Goal: Use online tool/utility: Utilize a website feature to perform a specific function

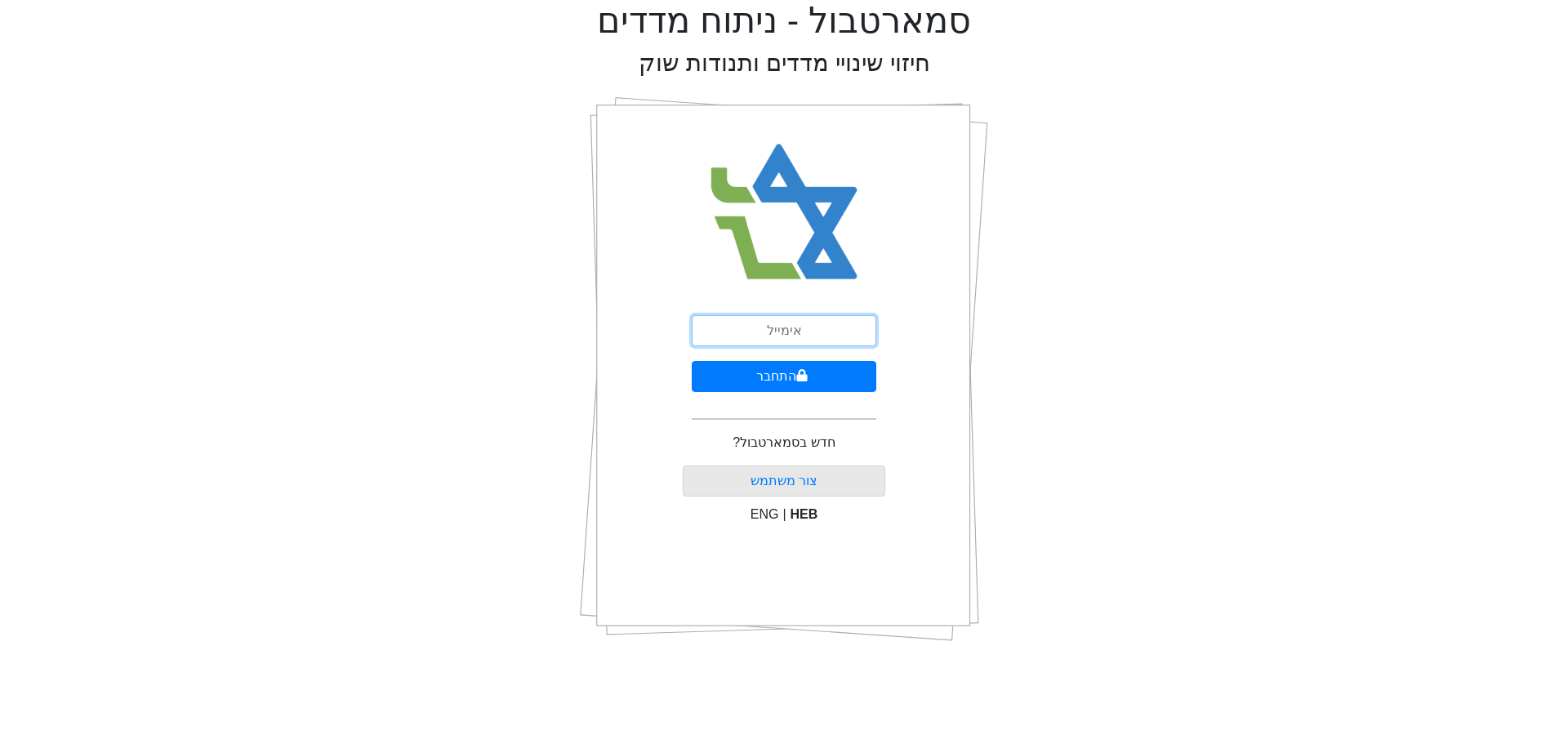
click at [728, 328] on input "email" at bounding box center [784, 330] width 185 height 31
type input "[EMAIL_ADDRESS][DOMAIN_NAME]"
click at [780, 380] on button "התחבר" at bounding box center [784, 377] width 185 height 31
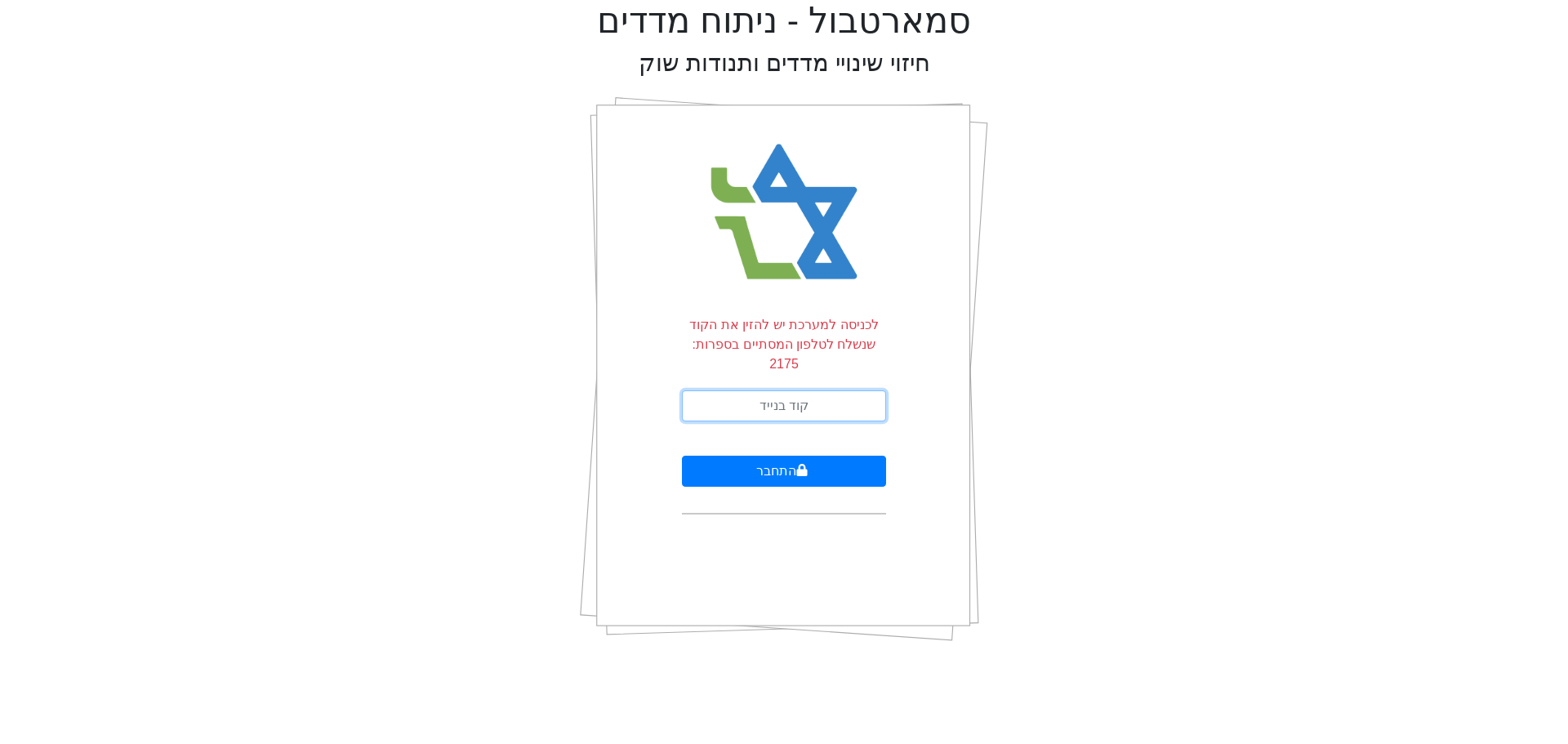
click at [762, 390] on input "text" at bounding box center [784, 406] width 204 height 31
type input "322599"
click at [682, 455] on button "התחבר" at bounding box center [784, 471] width 204 height 31
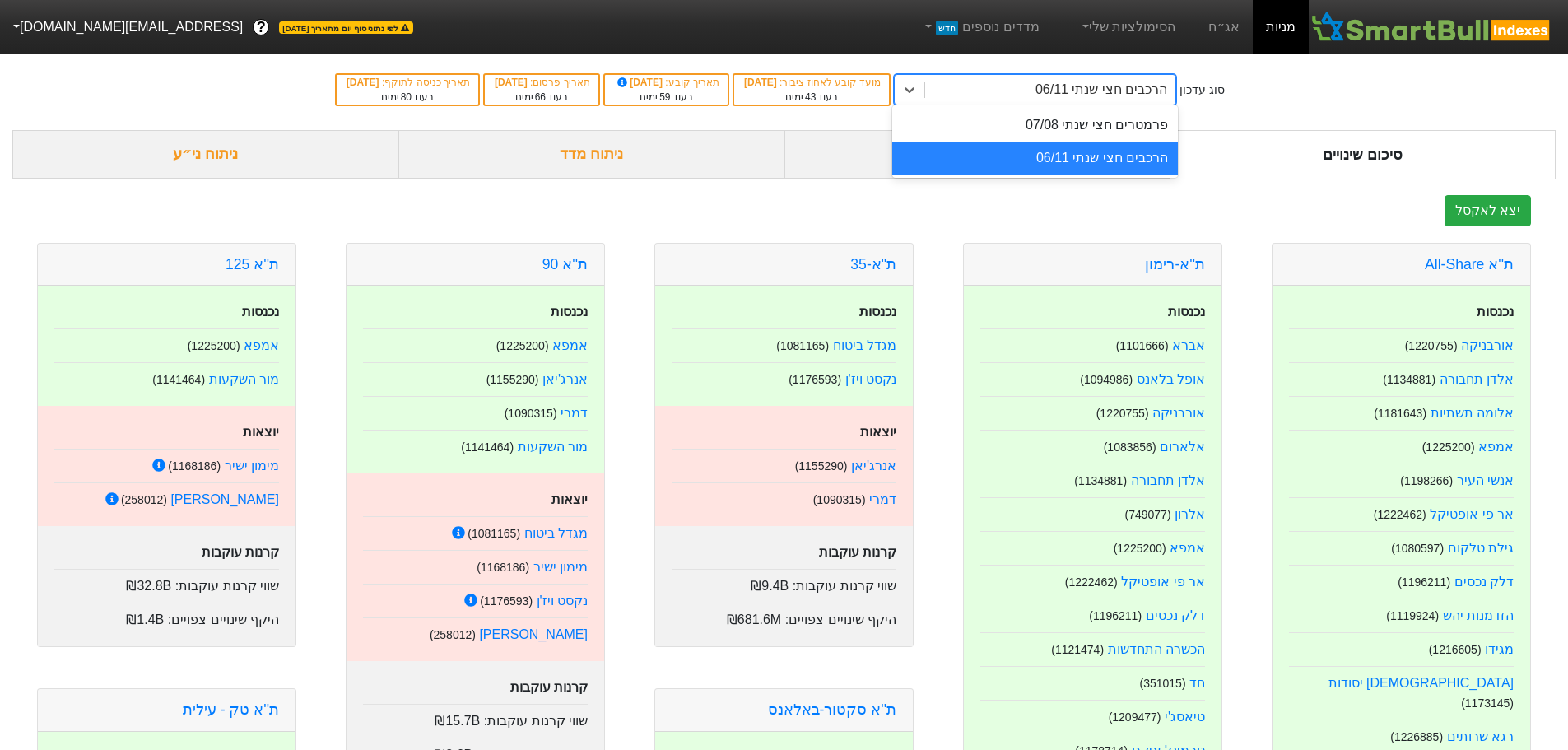
click at [1112, 85] on div "הרכבים חצי שנתי 06/11" at bounding box center [1101, 90] width 132 height 20
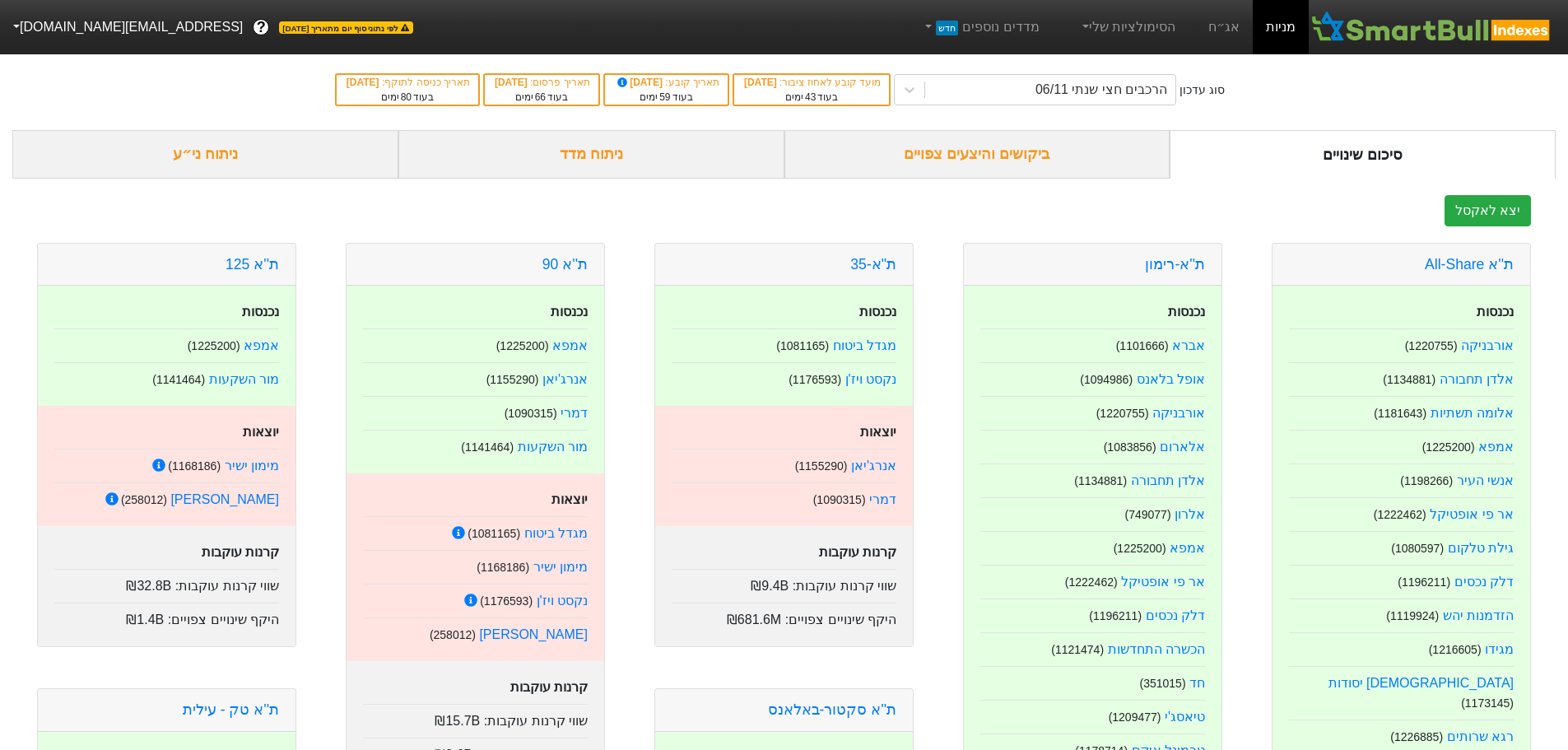
click at [1384, 80] on div "סוג עדכון הרכבים חצי שנתי 06/11 מועד קובע לאחוז ציבור : [DATE] בעוד 43 ימים תאר…" at bounding box center [784, 90] width 1568 height 81
click at [202, 156] on div "ניתוח ני״ע" at bounding box center [205, 154] width 386 height 49
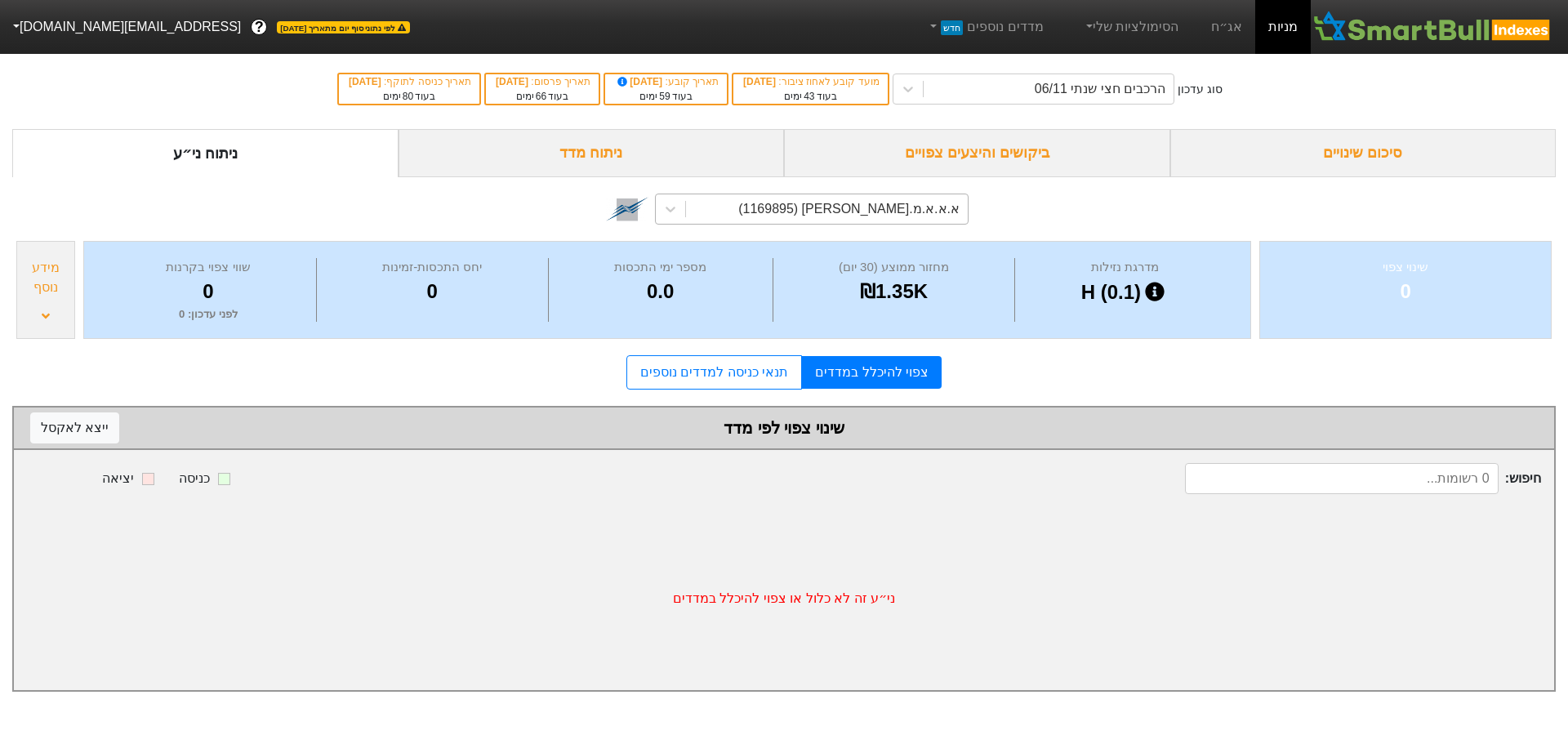
click at [867, 205] on div "א.א.א.מ.א-ש (1169895)" at bounding box center [848, 209] width 221 height 19
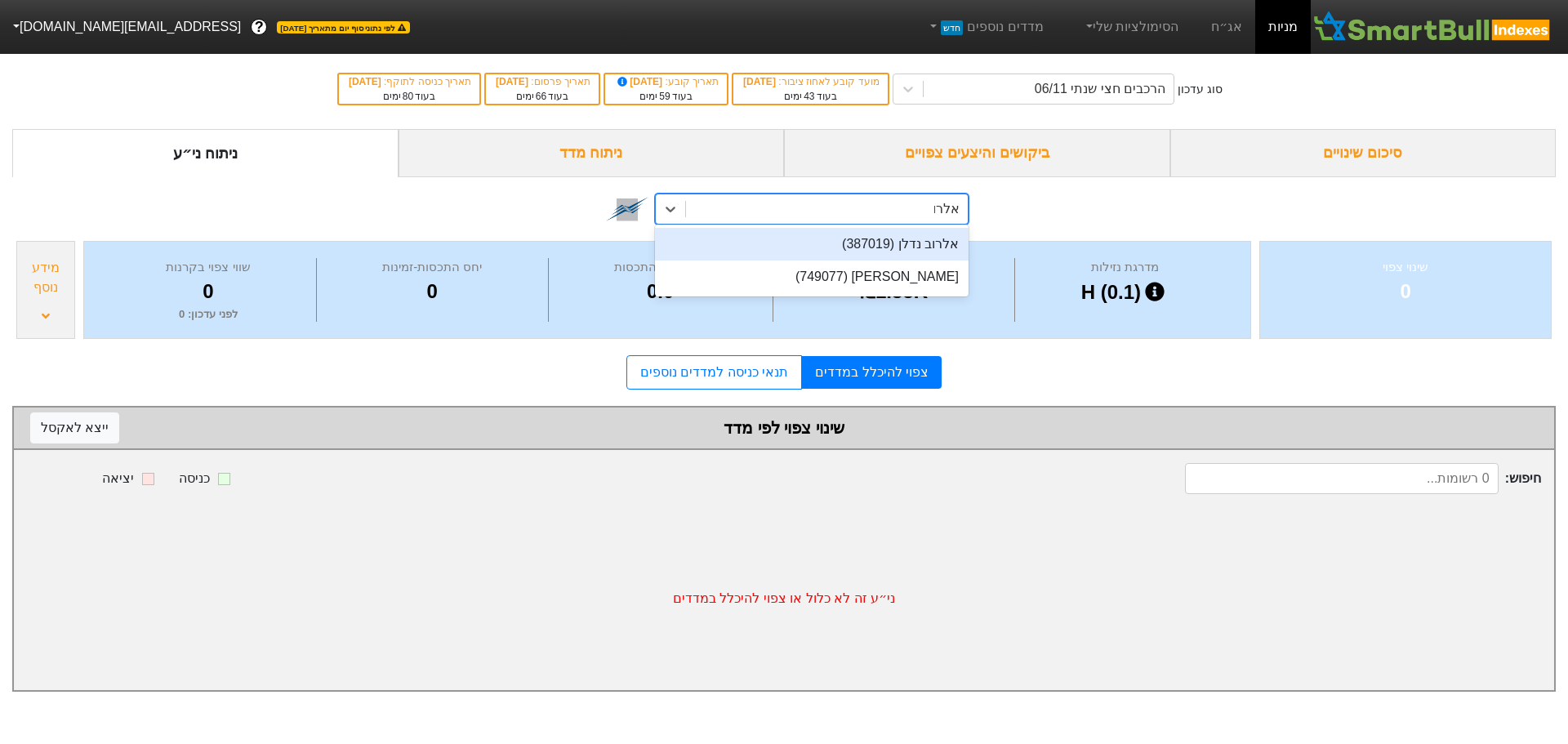
type input "אלרוב"
click at [892, 249] on div "אלרוב נדלן (387019)" at bounding box center [812, 244] width 314 height 33
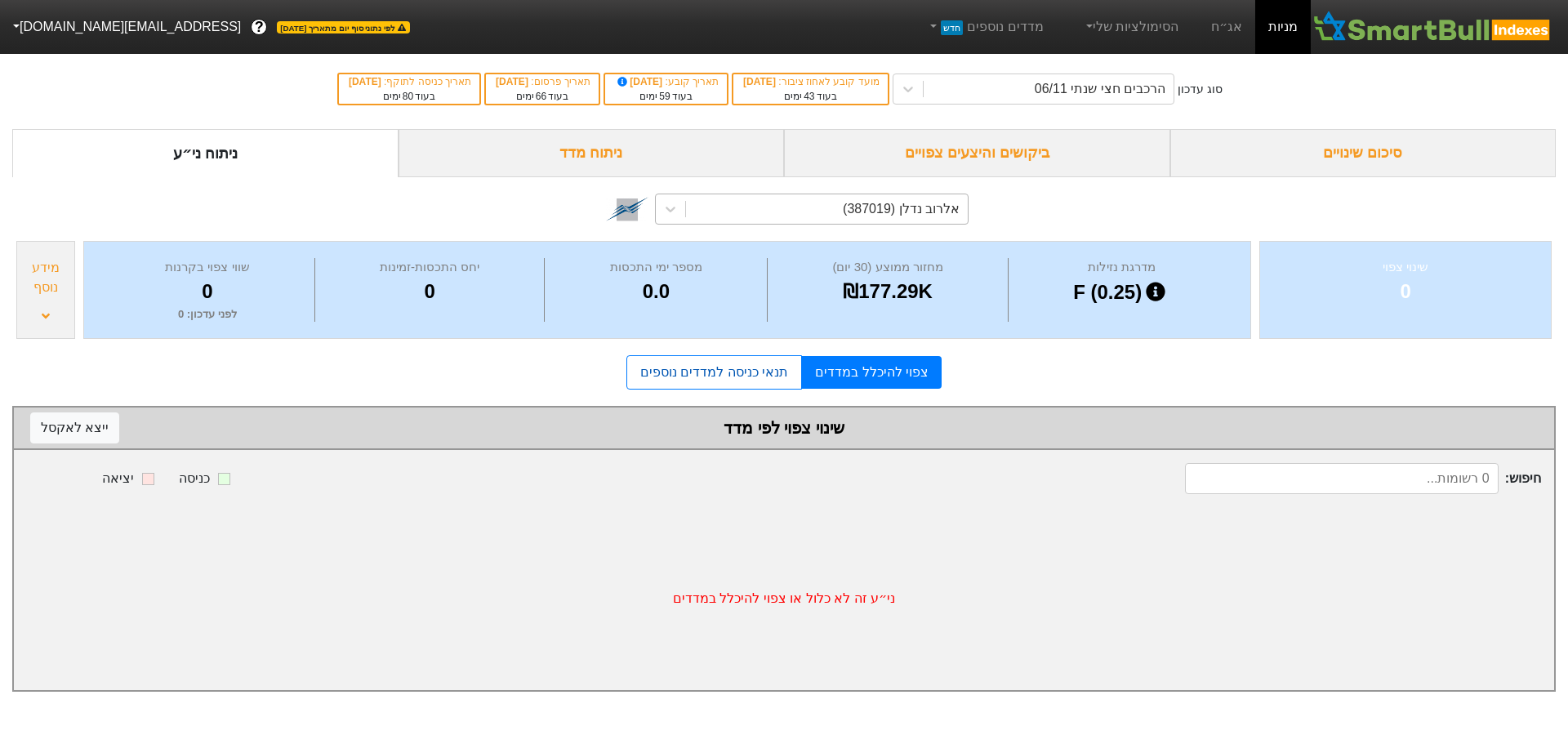
click at [671, 368] on link "תנאי כניסה למדדים נוספים" at bounding box center [714, 372] width 175 height 34
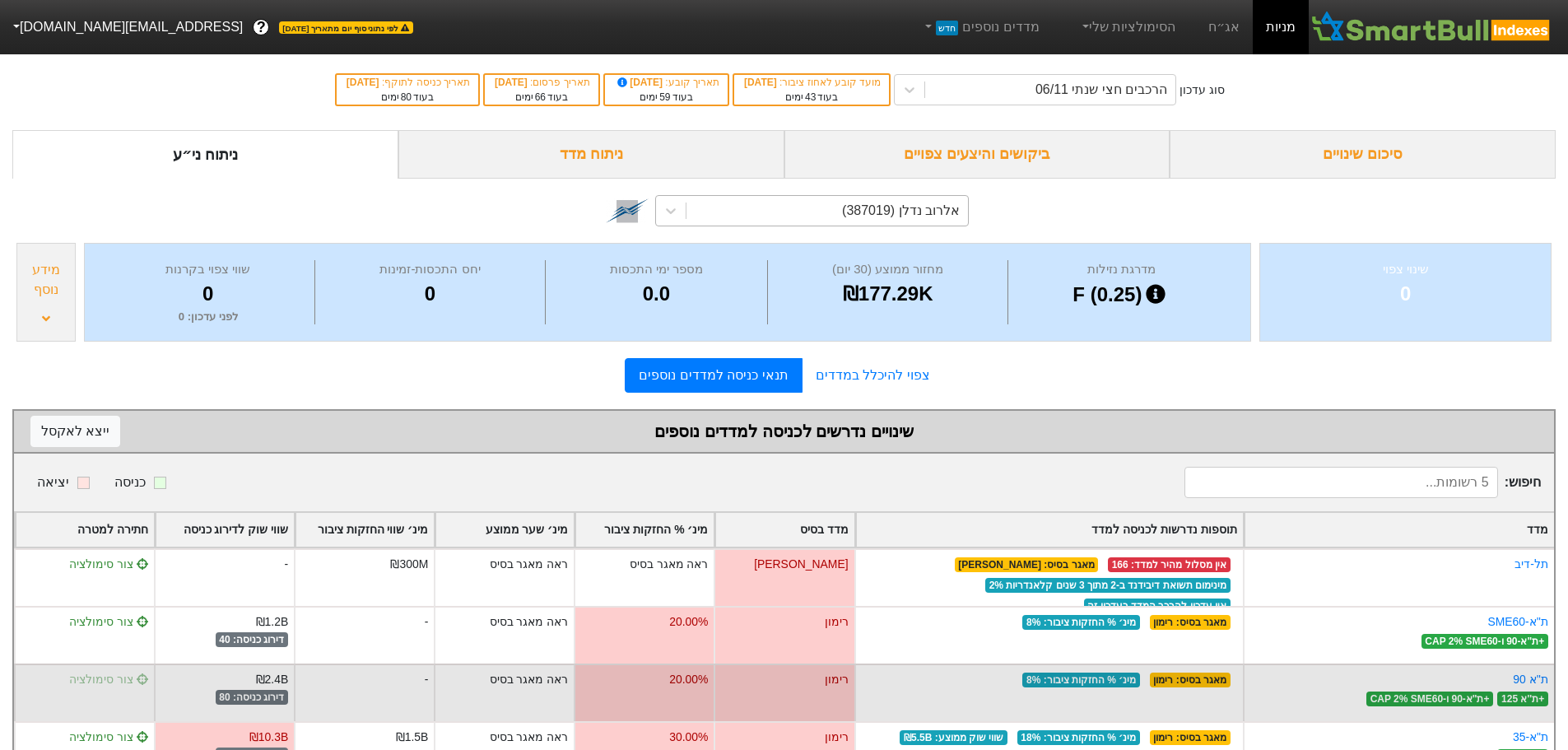
click at [97, 681] on span "צור סימולציה" at bounding box center [108, 679] width 79 height 13
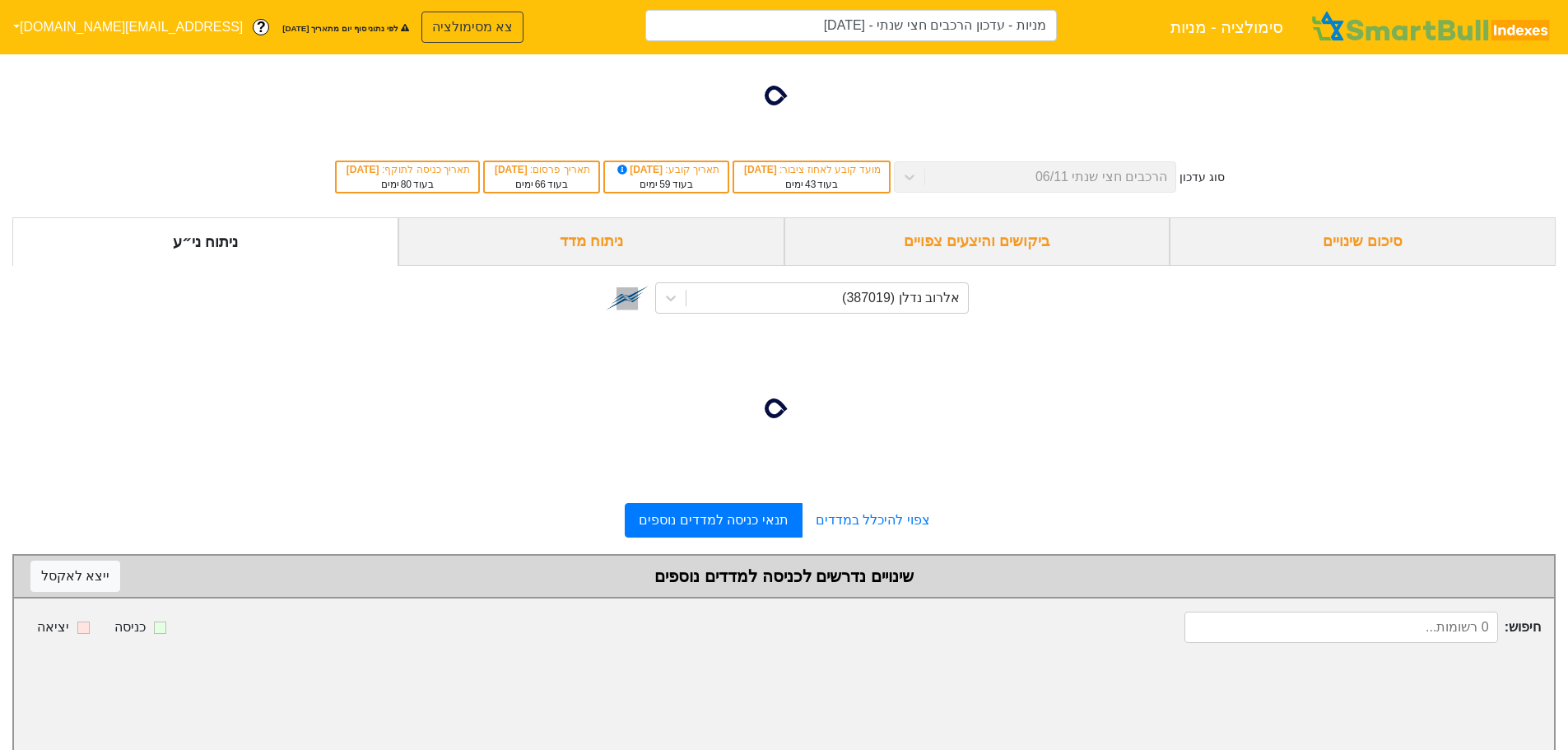
type input "מניות - עדכון הרכבים חצי שנתי - [DATE] (אלרוב נדלן)"
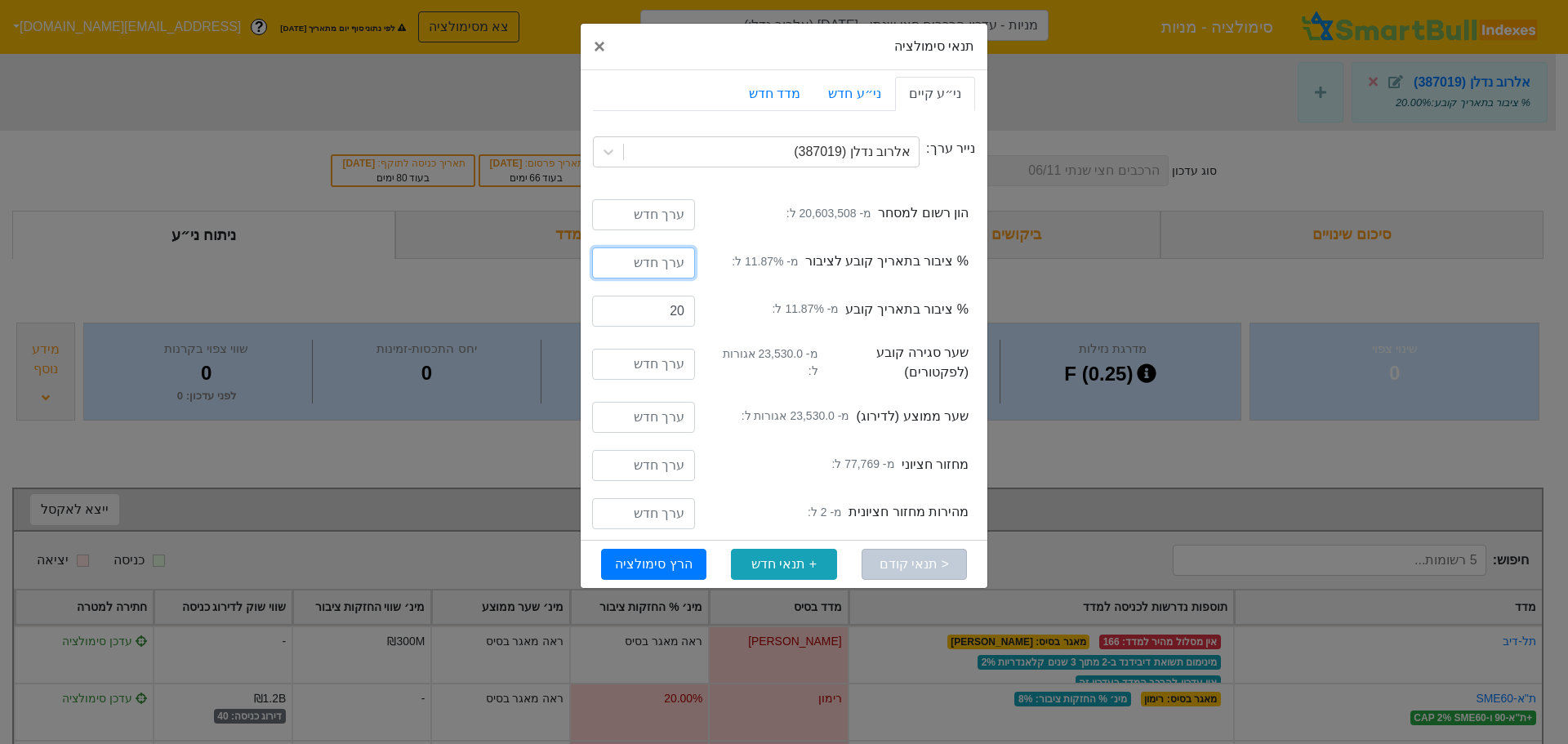
click at [655, 257] on input "number" at bounding box center [643, 263] width 103 height 31
type input "20"
drag, startPoint x: 651, startPoint y: 569, endPoint x: 802, endPoint y: 211, distance: 388.5
click at [802, 211] on form "ני״ע קיים ני״ע חדש מדד חדש נייר ערך: אלרוב נדלן (387019) capitalListedForTradin…" at bounding box center [784, 329] width 407 height 518
click at [796, 194] on div "capitalListedForTrading הון רשום למסחר מ- 20,603,508 ל:" at bounding box center [784, 217] width 383 height 48
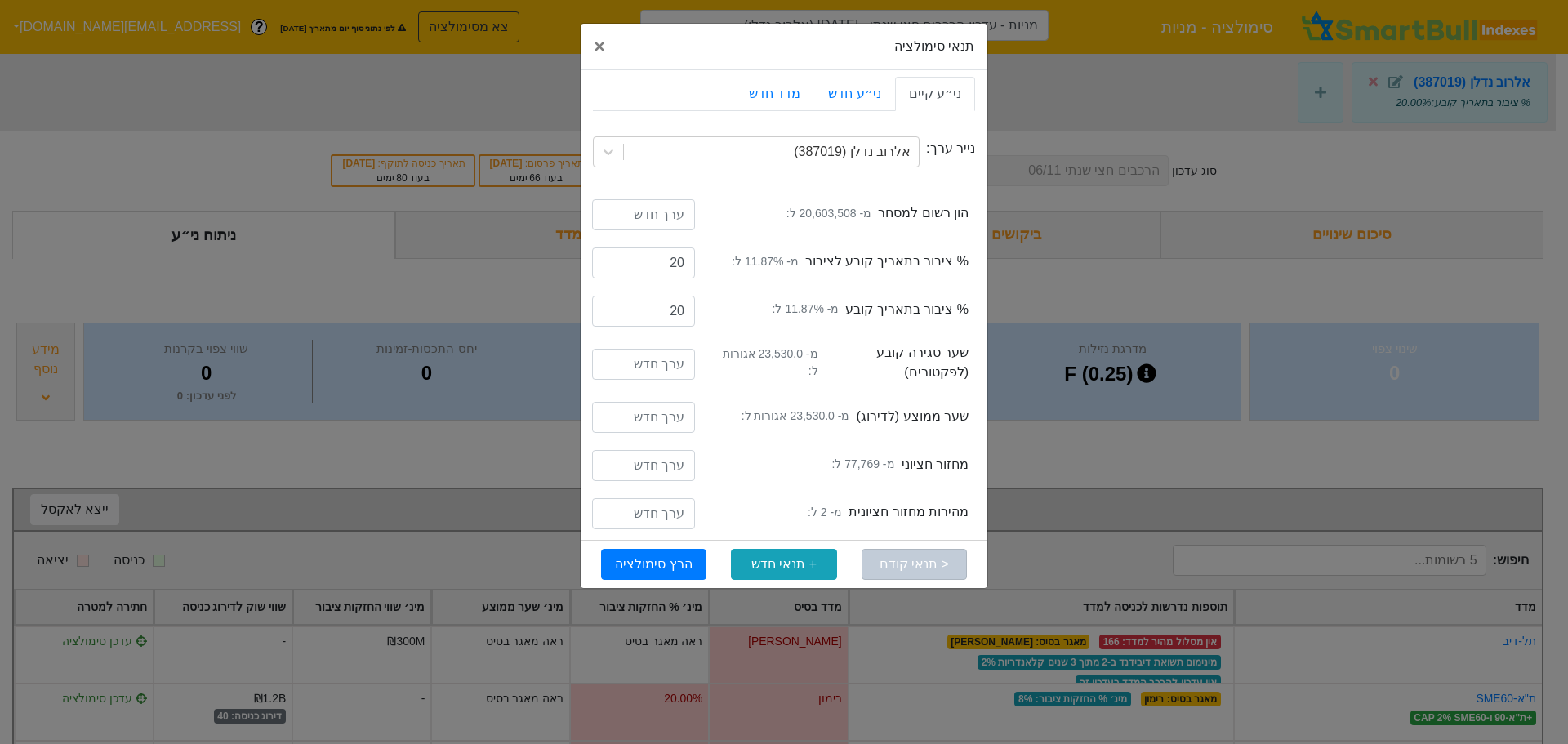
drag, startPoint x: 645, startPoint y: 193, endPoint x: 646, endPoint y: 201, distance: 8.1
click at [645, 193] on div "capitalListedForTrading הון רשום למסחר מ- 20,603,508 ל:" at bounding box center [784, 217] width 383 height 48
click at [649, 206] on input "number" at bounding box center [643, 215] width 103 height 31
type input "22698508"
drag, startPoint x: 649, startPoint y: 554, endPoint x: 663, endPoint y: 550, distance: 14.6
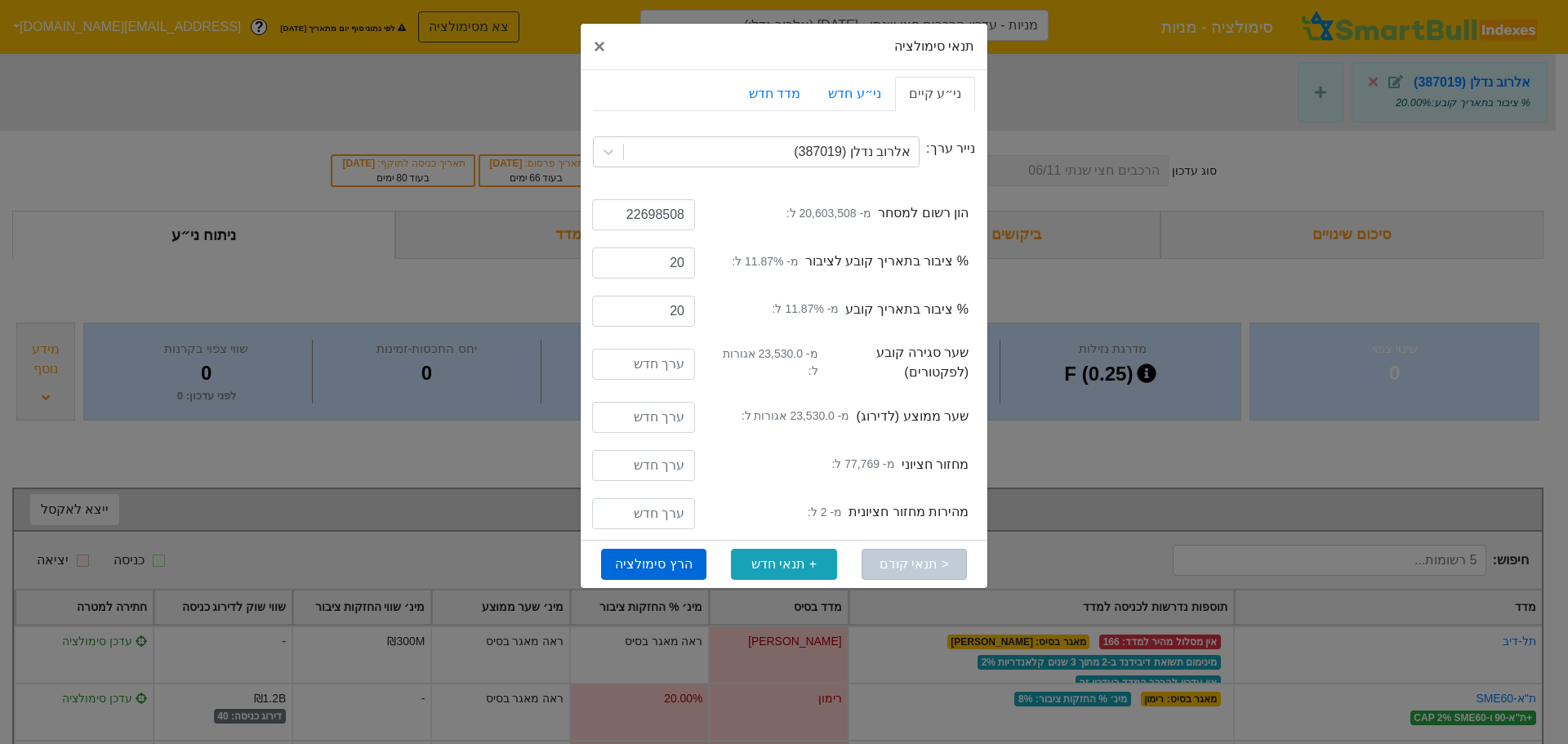
click at [653, 554] on button "הרץ סימולציה" at bounding box center [654, 565] width 106 height 31
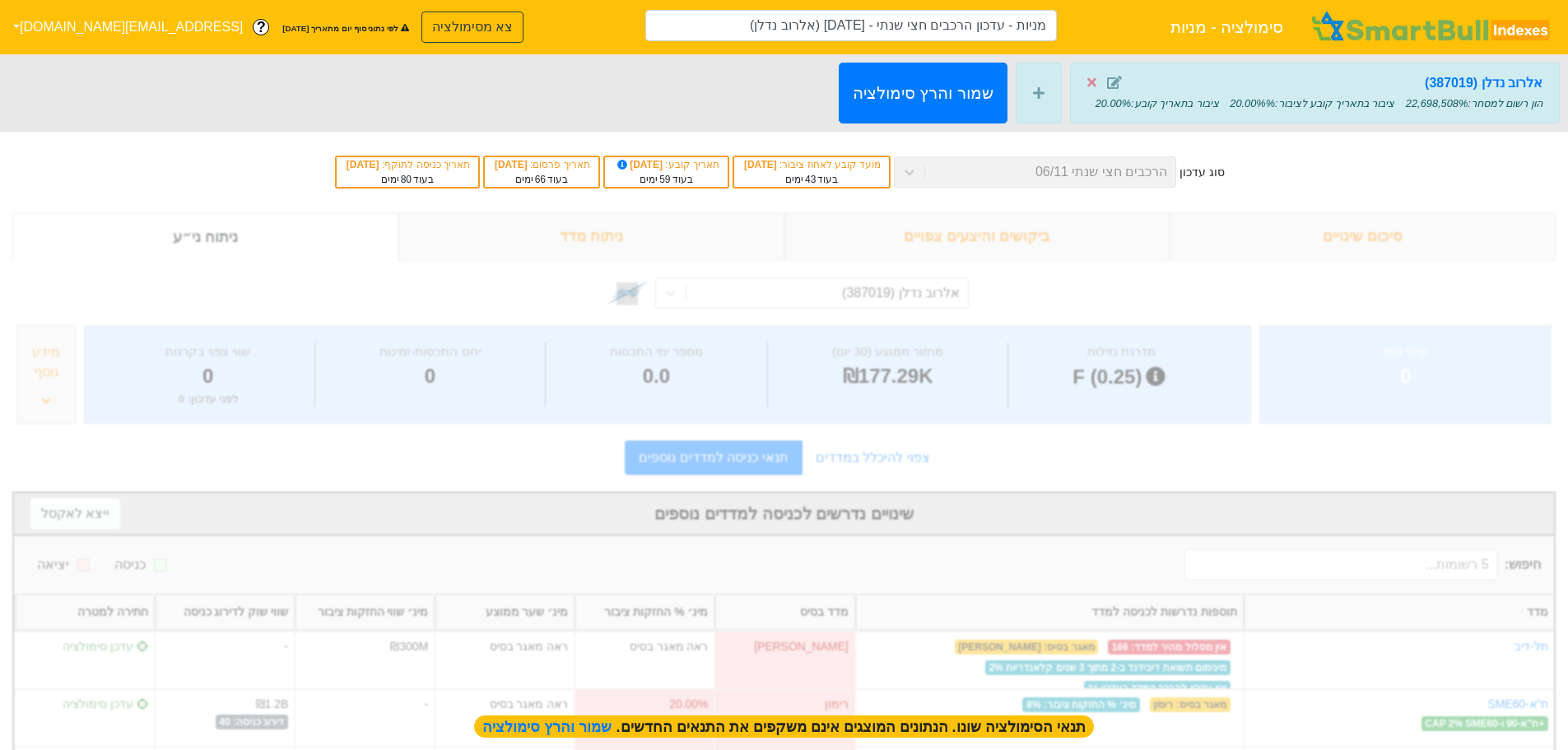
type input "מניות - עדכון הרכבים חצי שנתי - [DATE] (אלרוב נדלן)"
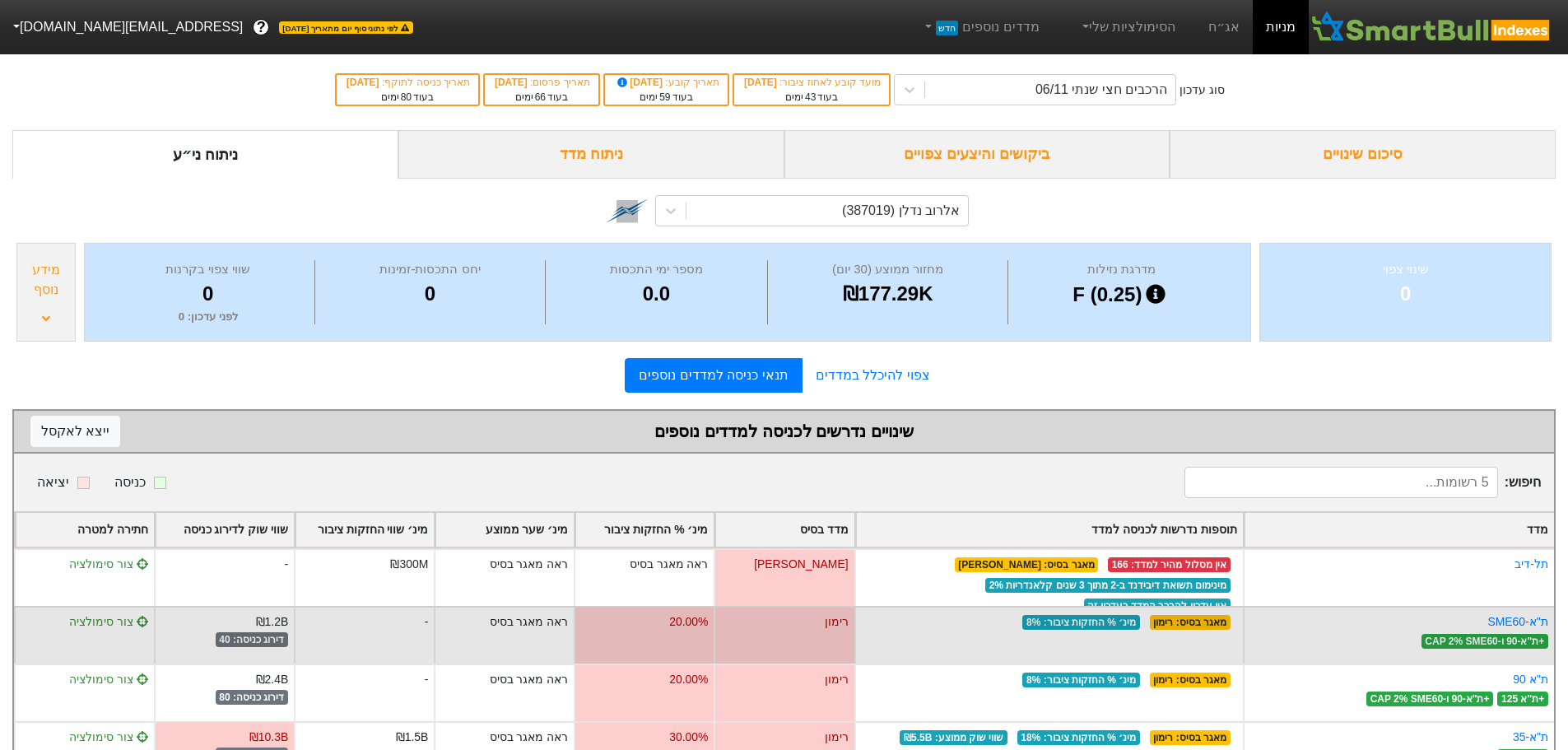
scroll to position [82, 0]
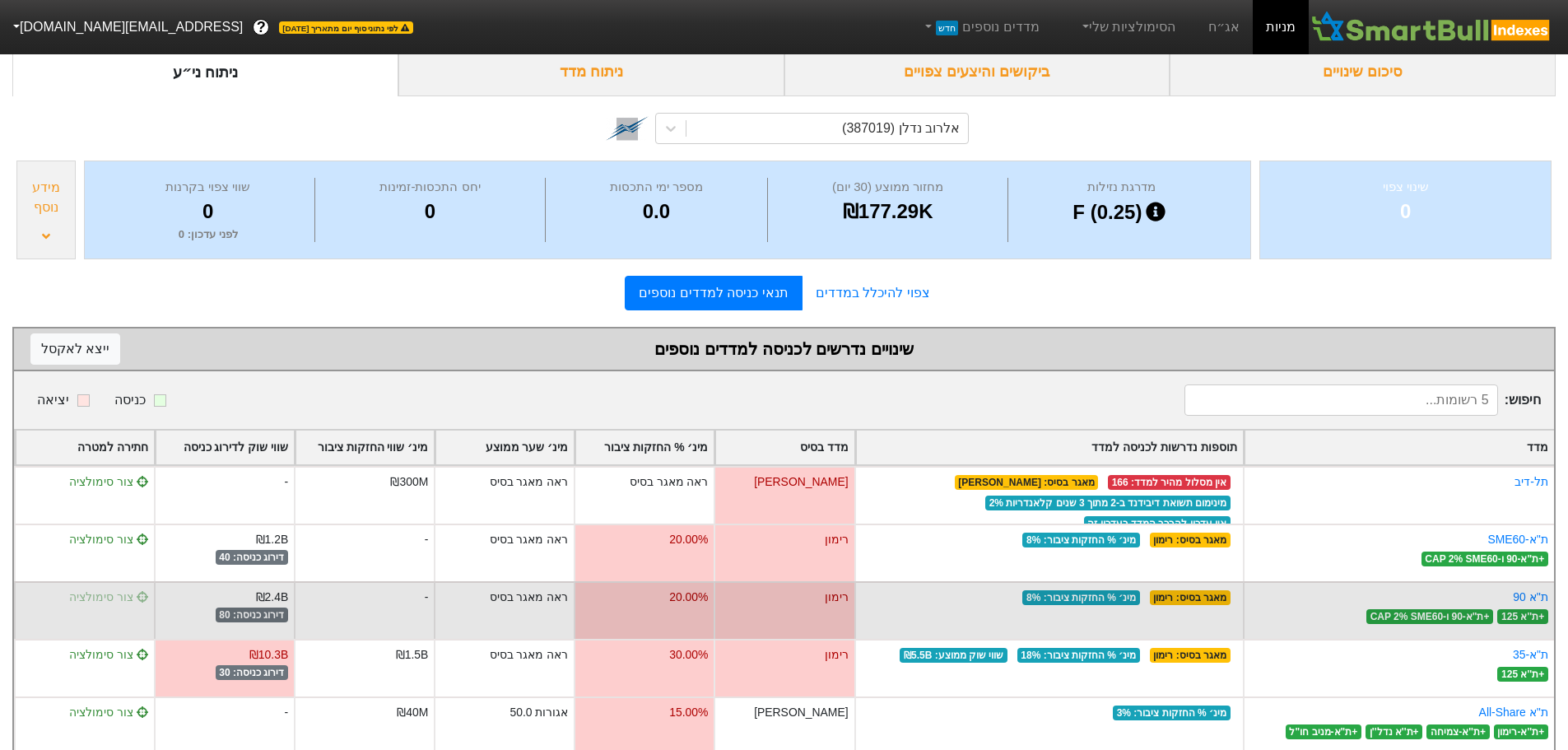
click at [111, 600] on span "צור סימולציה" at bounding box center [108, 596] width 79 height 13
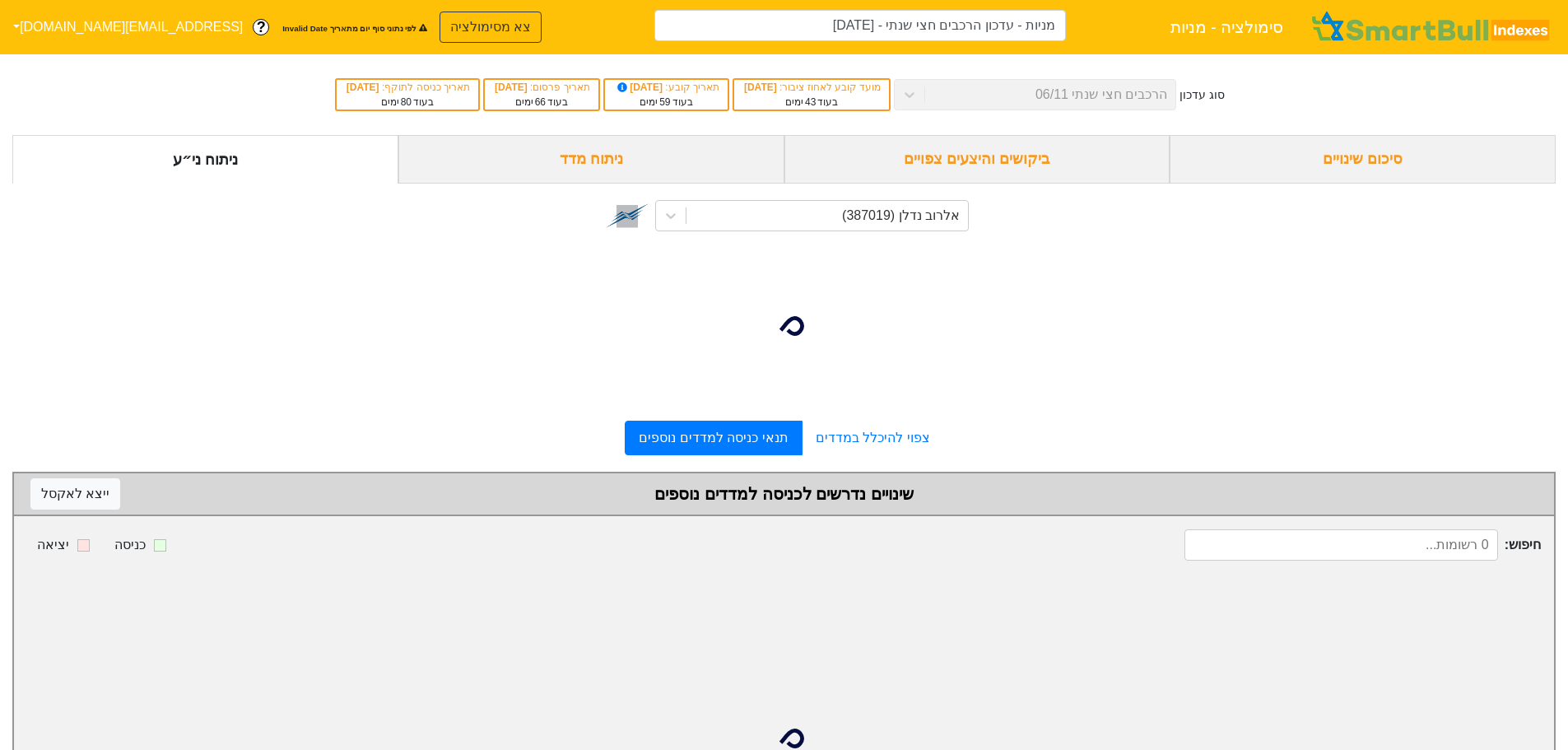
type input "מניות - עדכון הרכבים חצי שנתי - [DATE] (אלרוב נדלן)"
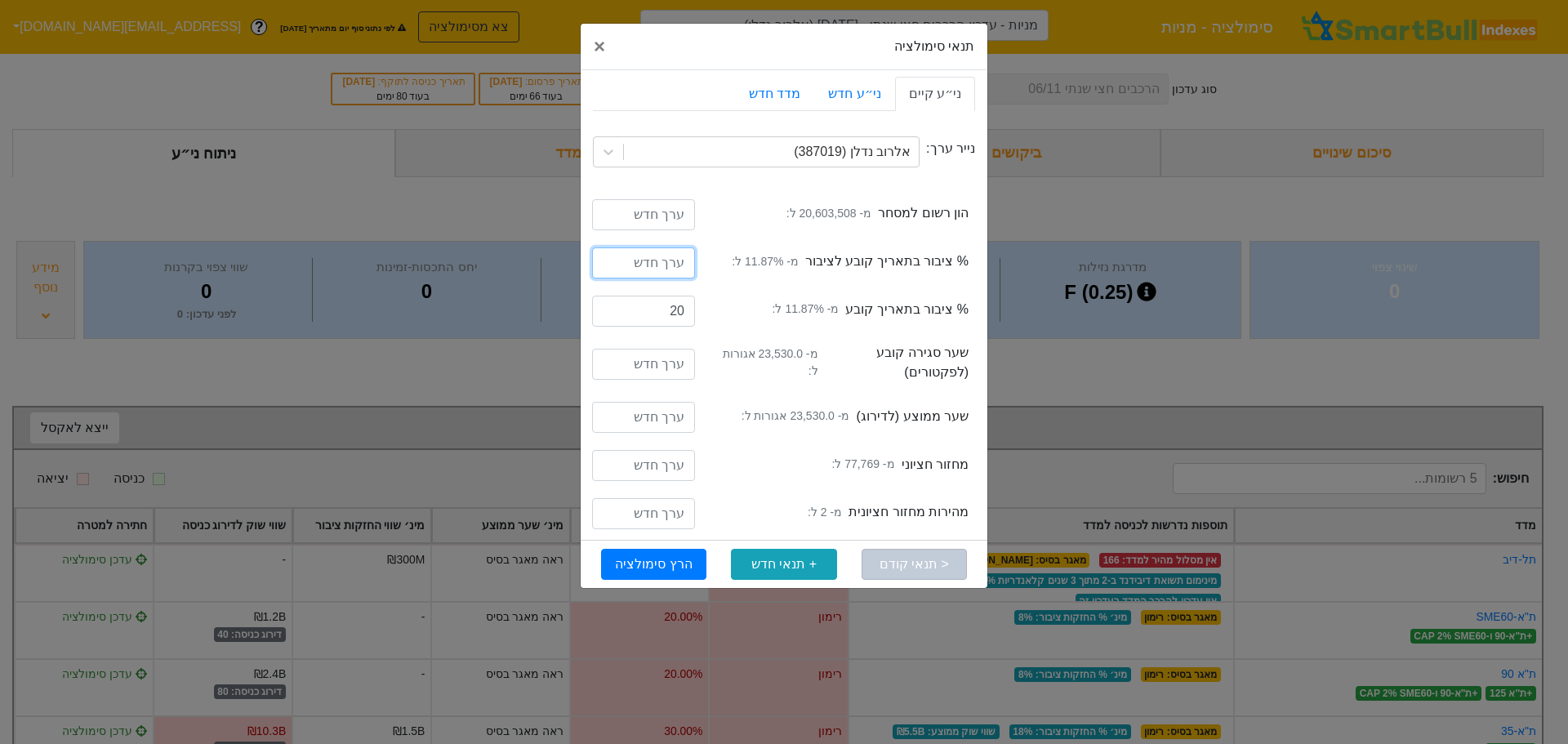
click at [644, 258] on input "number" at bounding box center [643, 263] width 103 height 31
type input "20"
click at [678, 214] on input "number" at bounding box center [643, 215] width 103 height 31
type input "22698508"
click at [674, 567] on button "הרץ סימולציה" at bounding box center [654, 565] width 106 height 31
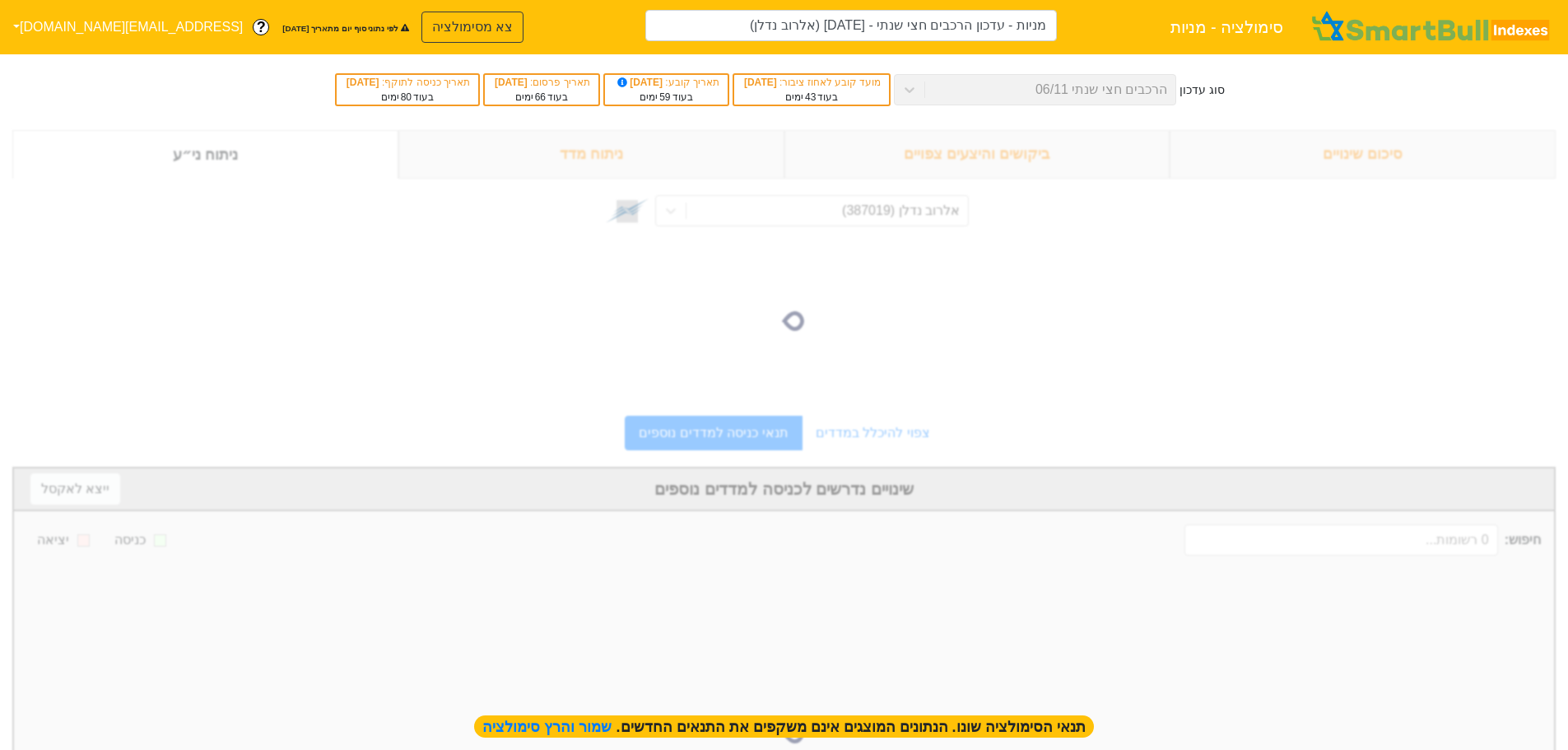
type input "מניות - עדכון הרכבים חצי שנתי - [DATE] (אלרוב נדלן)"
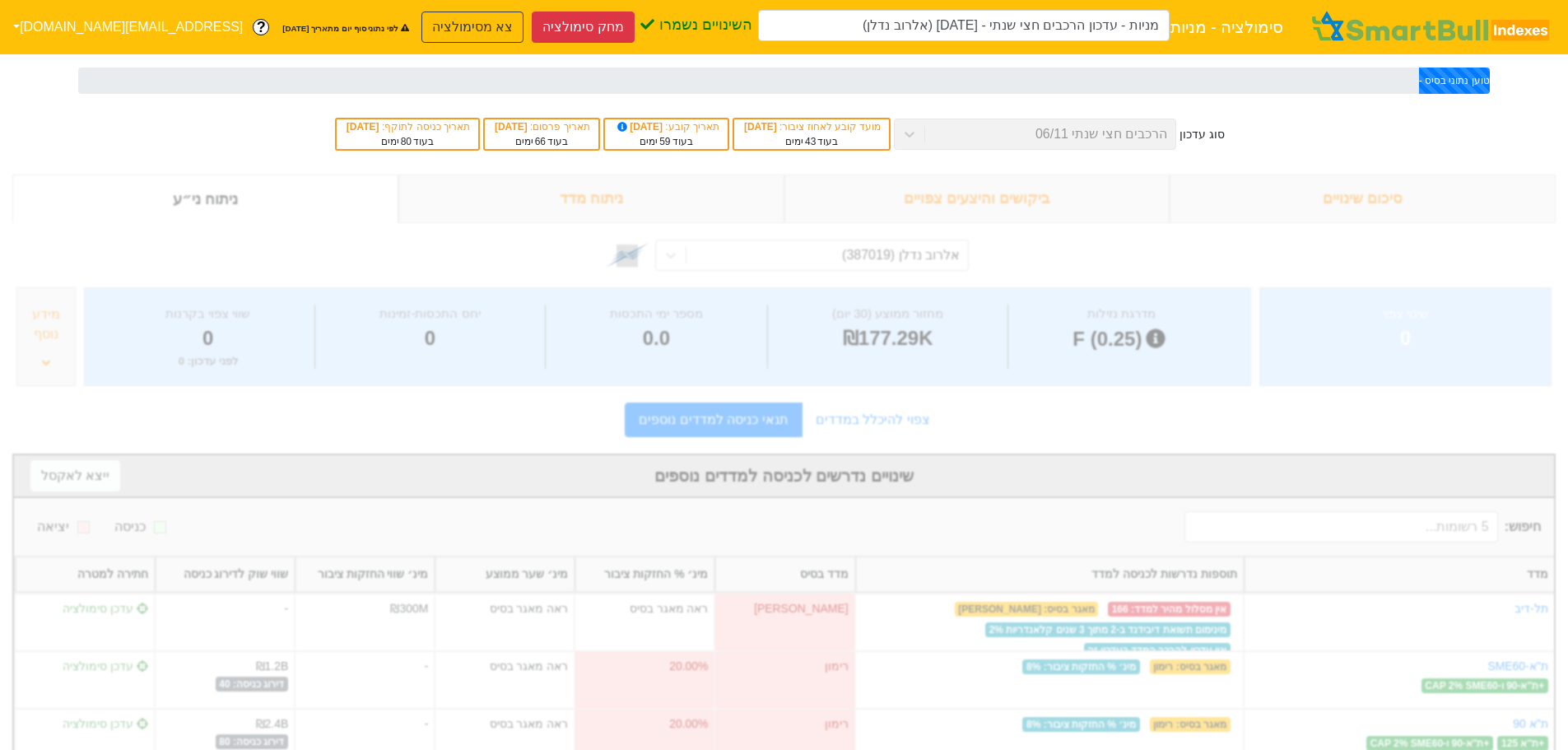
click at [1429, 82] on div "טוען נתוני בסיס - 5.00%" at bounding box center [1454, 80] width 71 height 26
click at [1244, 82] on div "טוען נתוני בסיס - 5.00%" at bounding box center [784, 80] width 1412 height 26
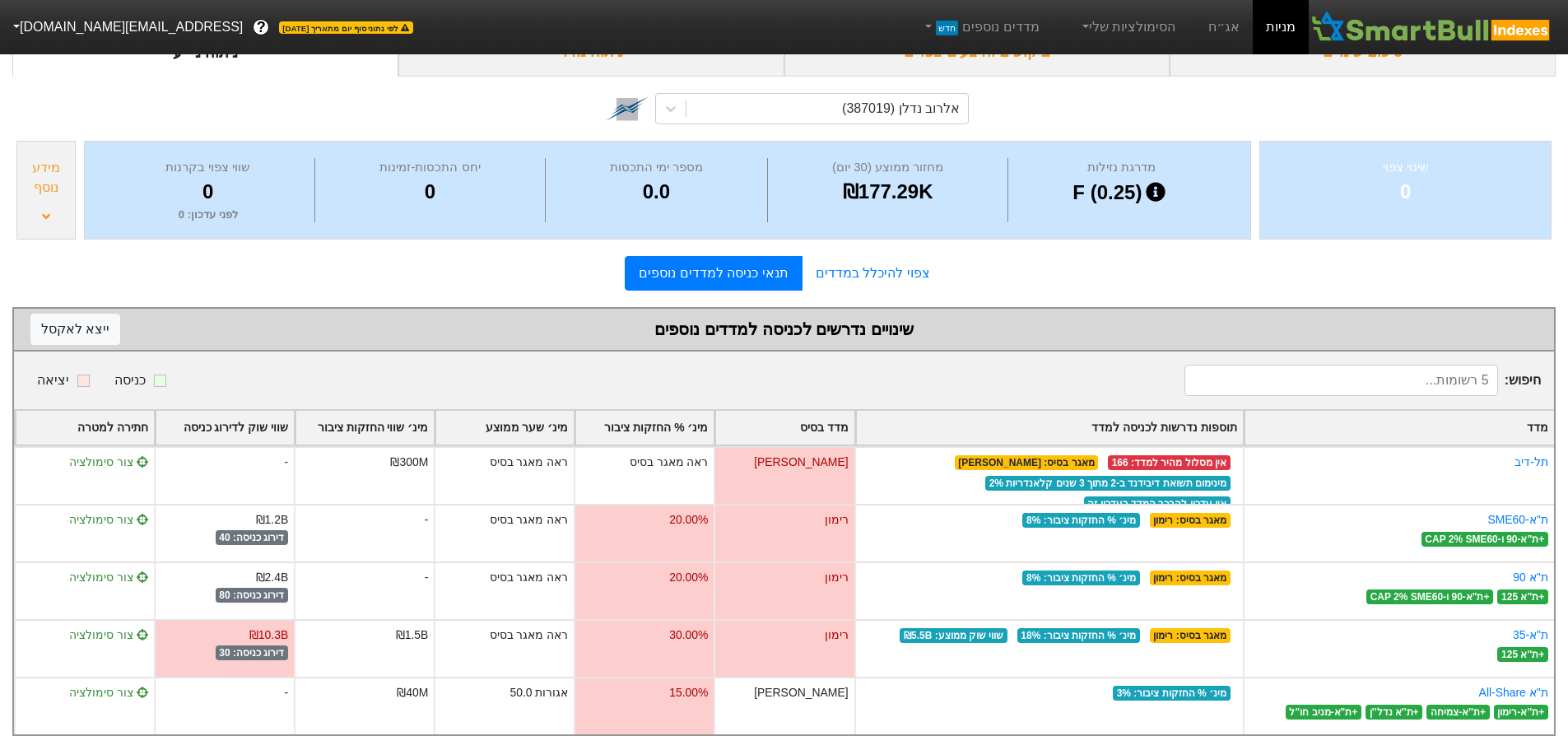
scroll to position [117, 0]
